Goal: Information Seeking & Learning: Learn about a topic

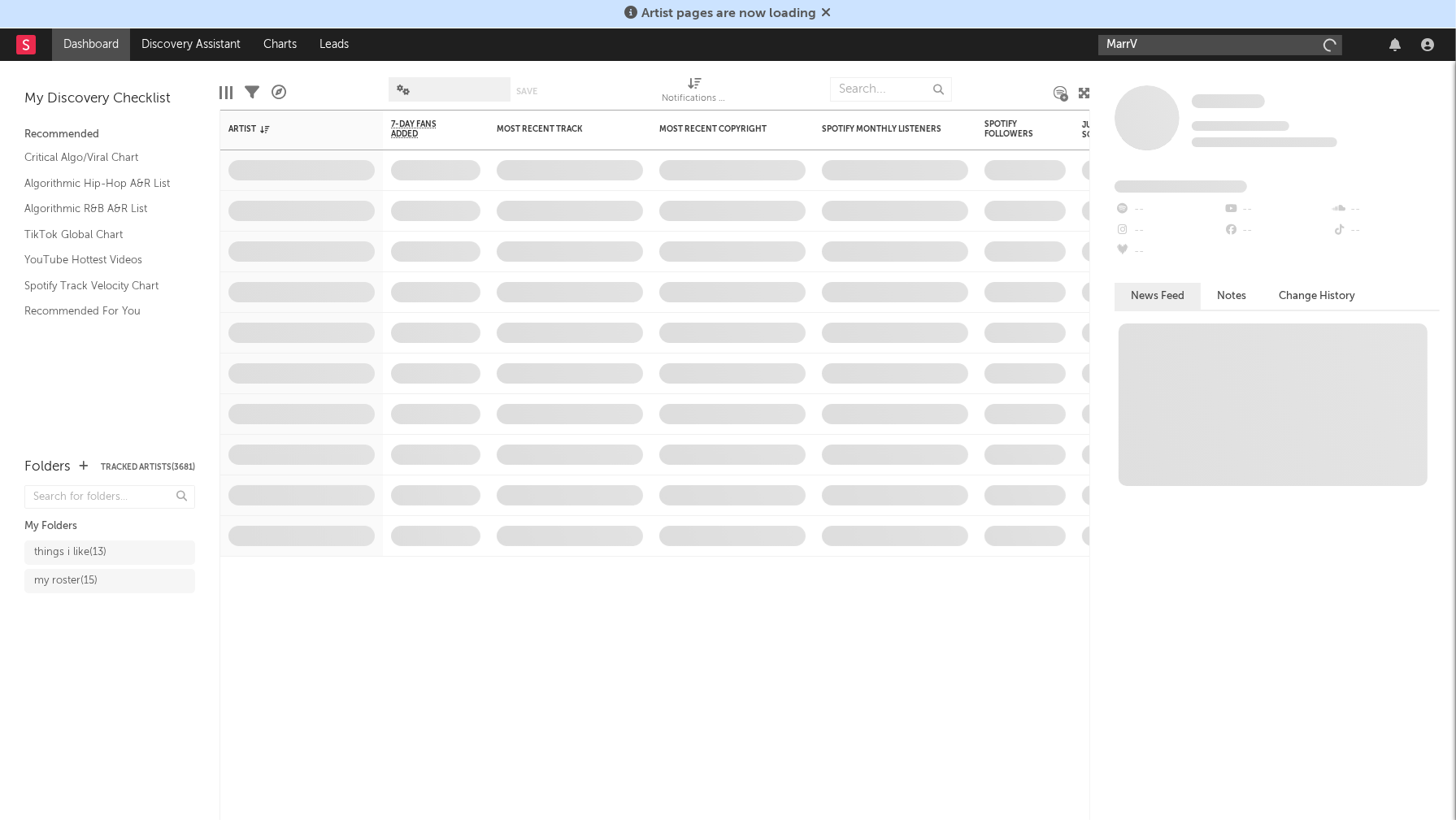
type input "MarrV"
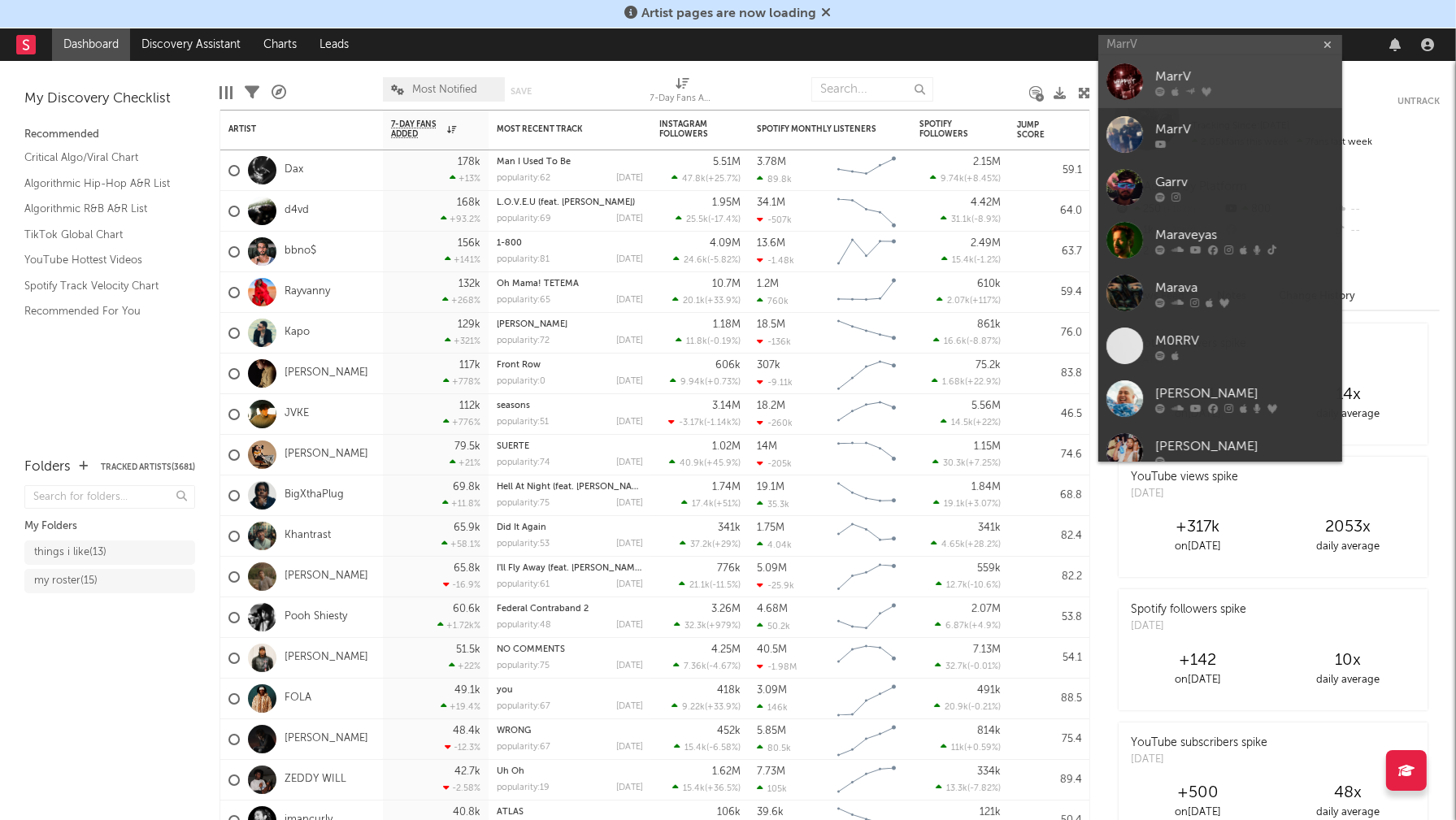
click at [1203, 67] on div "MarrV" at bounding box center [1244, 76] width 179 height 19
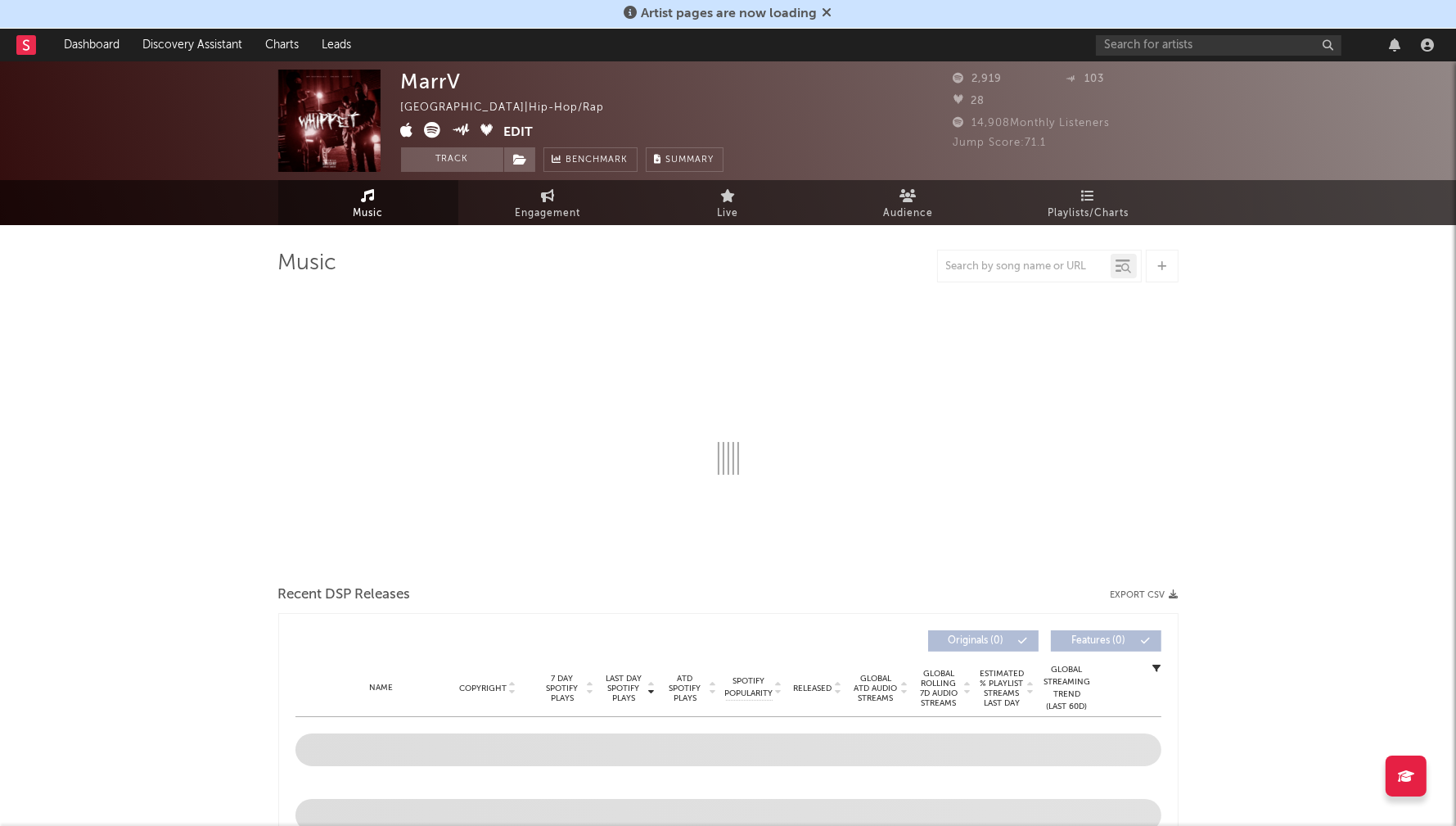
select select "6m"
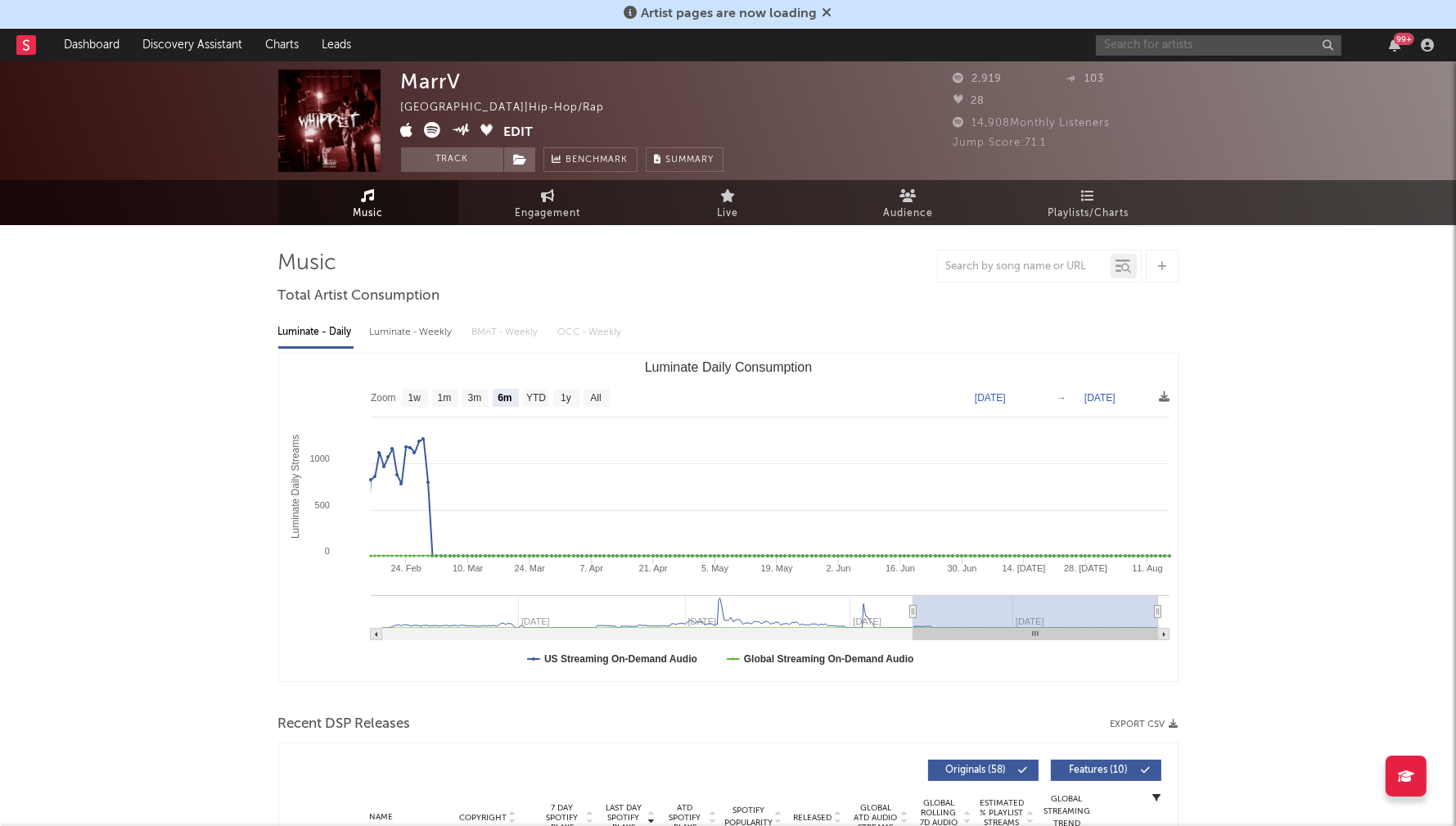
click at [1169, 47] on input "text" at bounding box center [1219, 46] width 246 height 20
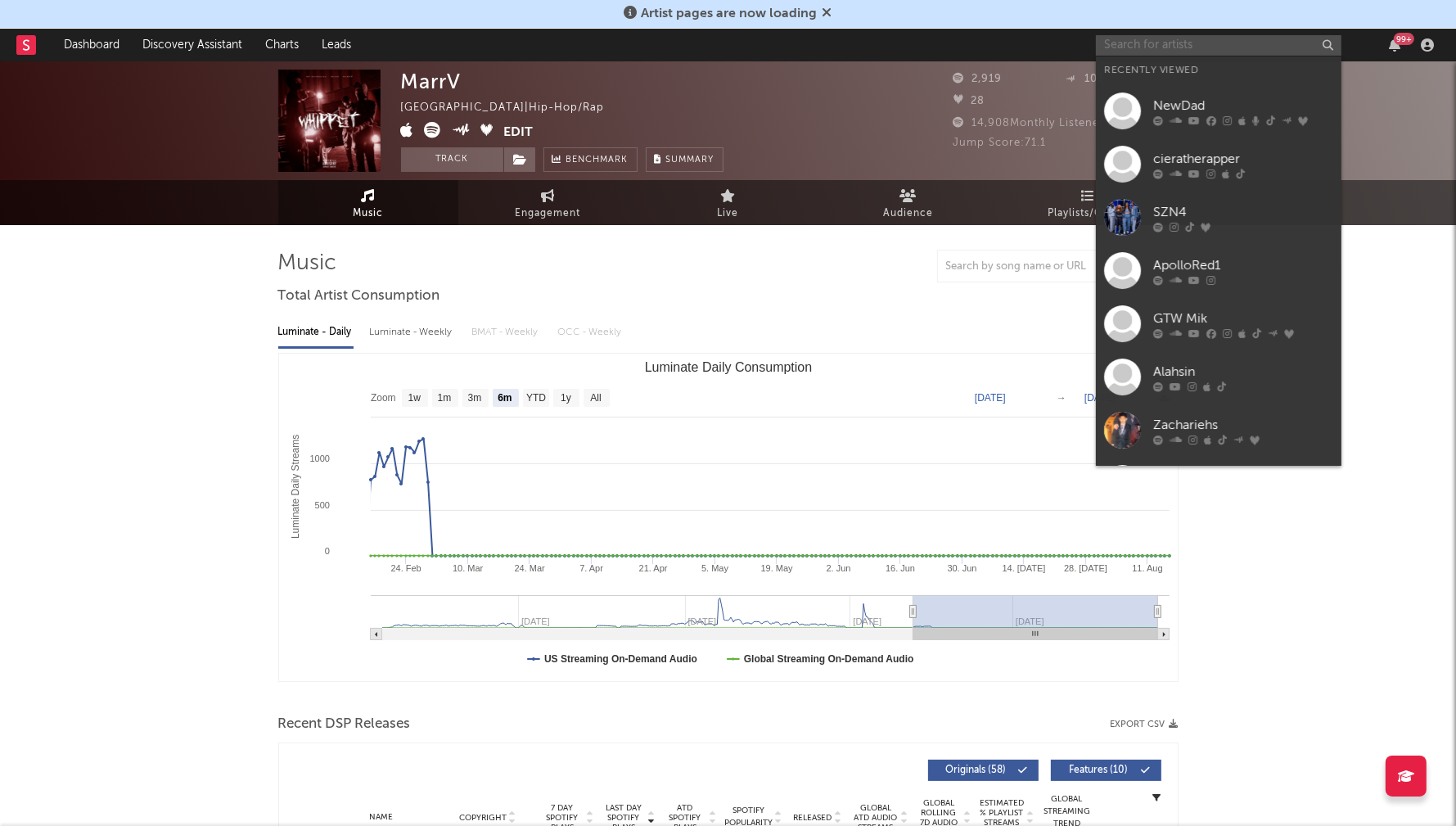
paste input "[PERSON_NAME]"
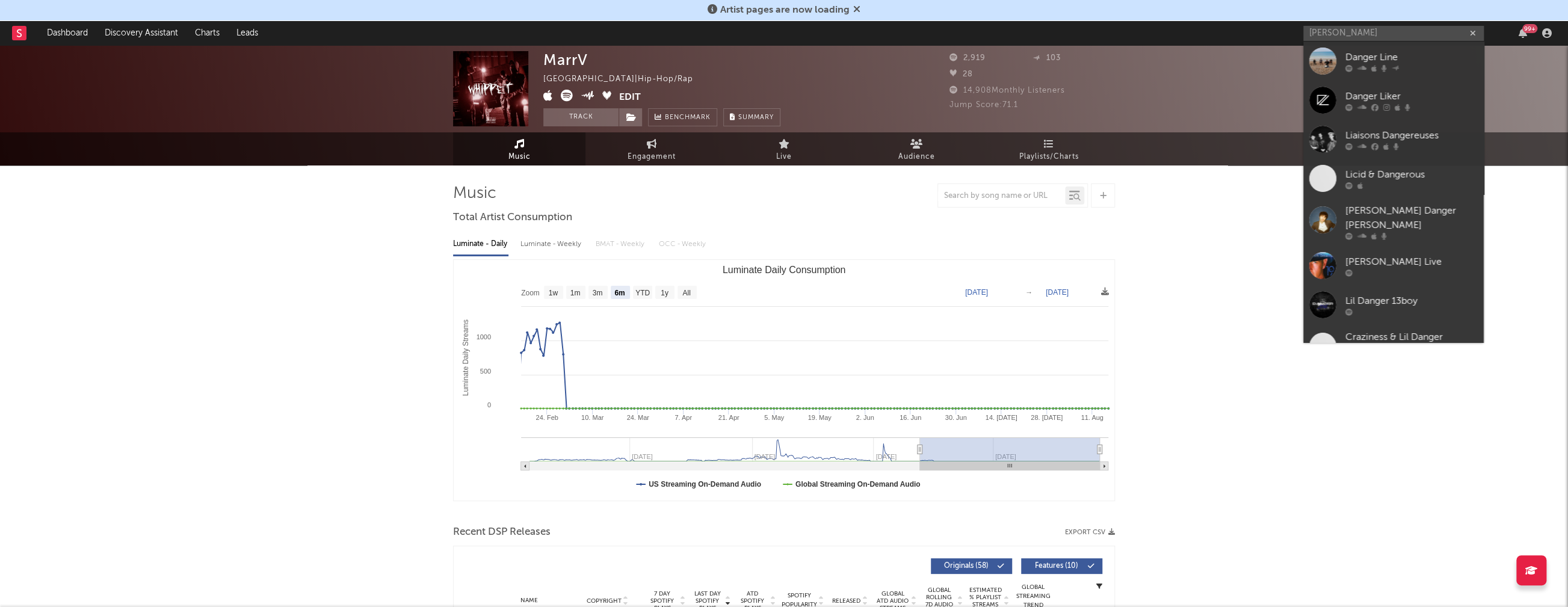
click at [1077, 34] on input "[PERSON_NAME]" at bounding box center [1393, 34] width 181 height 15
paste input "HariRoc"
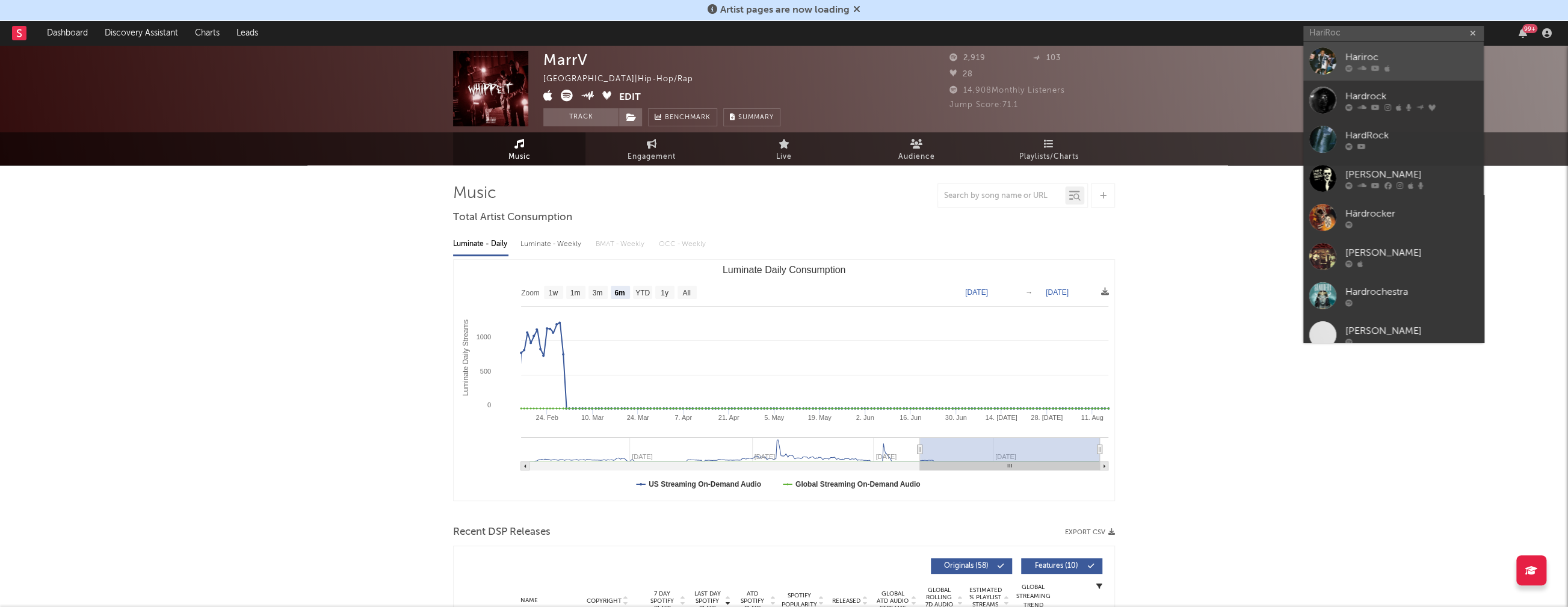
type input "HariRoc"
click at [1077, 52] on div "Hariroc" at bounding box center [1411, 57] width 132 height 14
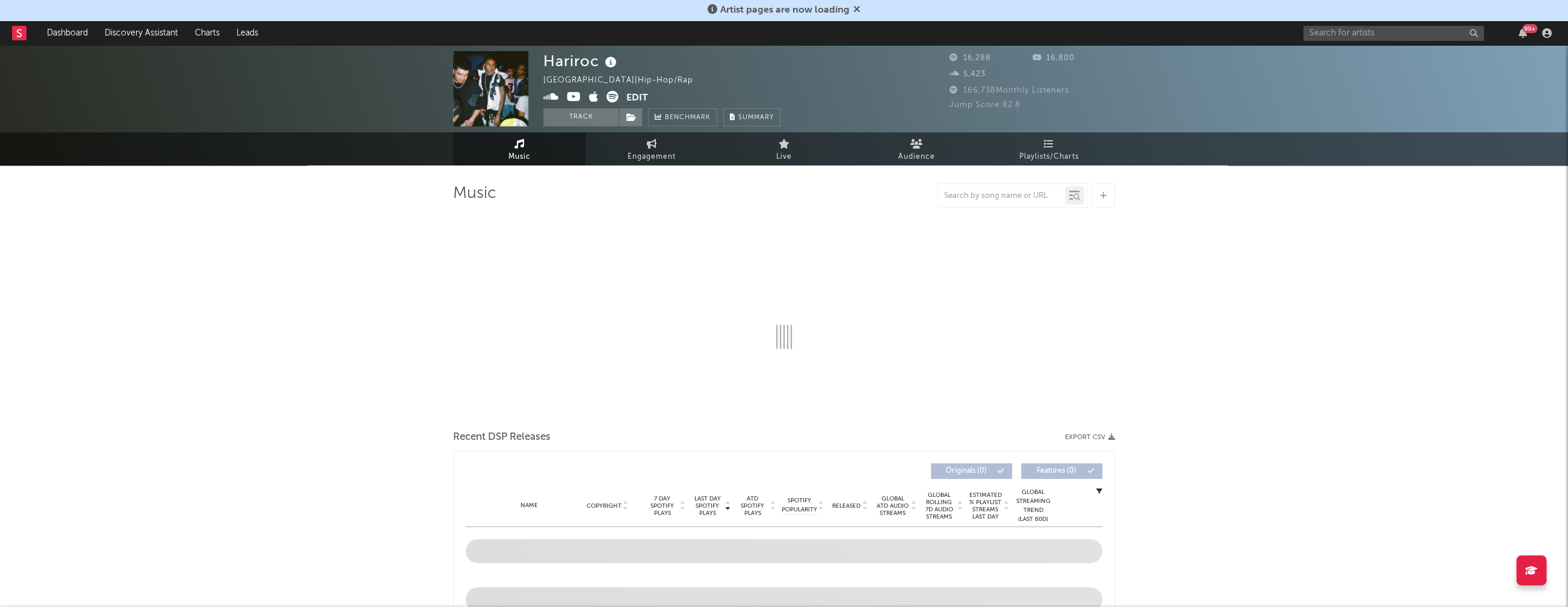
select select "6m"
